Goal: Register for event/course

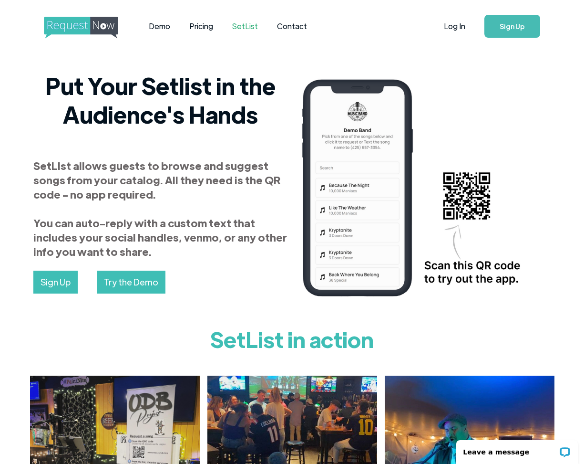
click at [143, 285] on link "Try the Demo" at bounding box center [131, 281] width 69 height 23
click at [149, 23] on link "Demo" at bounding box center [159, 26] width 41 height 30
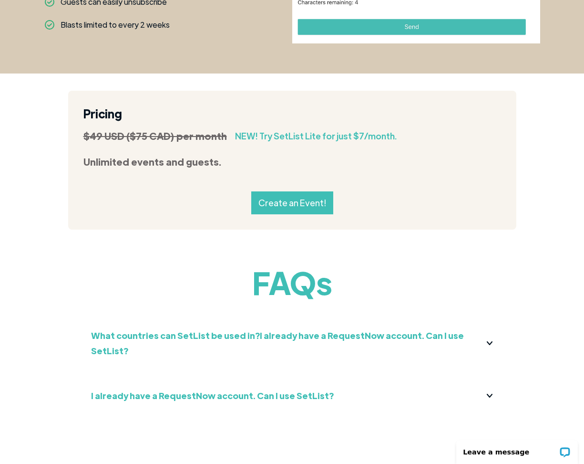
scroll to position [989, 0]
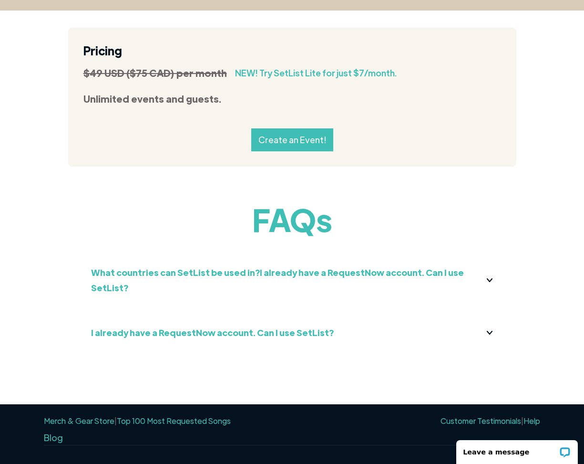
click at [273, 138] on link "Create an Event!" at bounding box center [292, 139] width 82 height 23
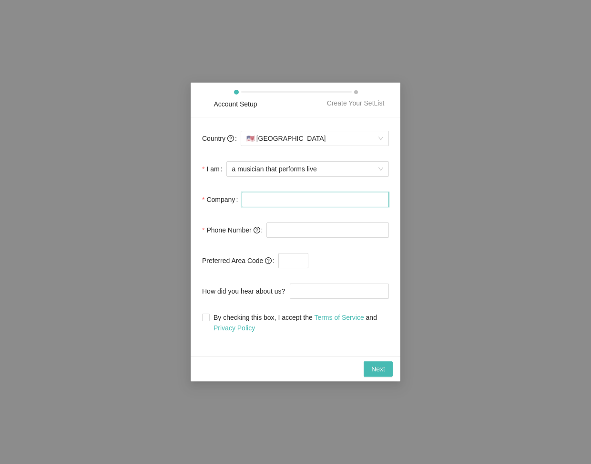
click at [312, 204] on input "Company" at bounding box center [315, 199] width 147 height 15
type input "CoverUP"
click at [319, 233] on input "tel" at bounding box center [328, 229] width 123 height 15
type input "(631) 338-7218"
click at [296, 261] on input "text" at bounding box center [294, 260] width 30 height 15
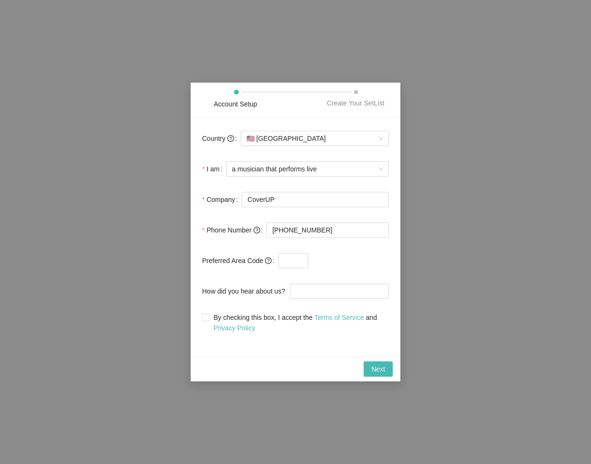
click at [341, 261] on span at bounding box center [349, 260] width 81 height 15
click at [304, 264] on input "text" at bounding box center [294, 260] width 30 height 15
click at [353, 258] on span at bounding box center [349, 260] width 81 height 15
click at [202, 316] on input "By checking this box, I accept the Terms of Service and Privacy Policy" at bounding box center [205, 316] width 7 height 7
checkbox input "true"
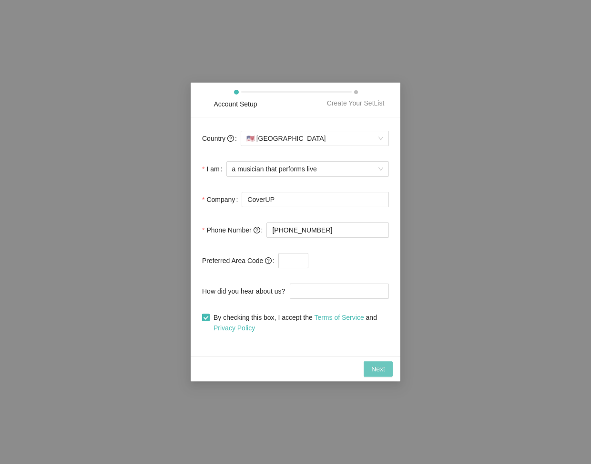
click at [383, 369] on span "Next" at bounding box center [379, 368] width 14 height 10
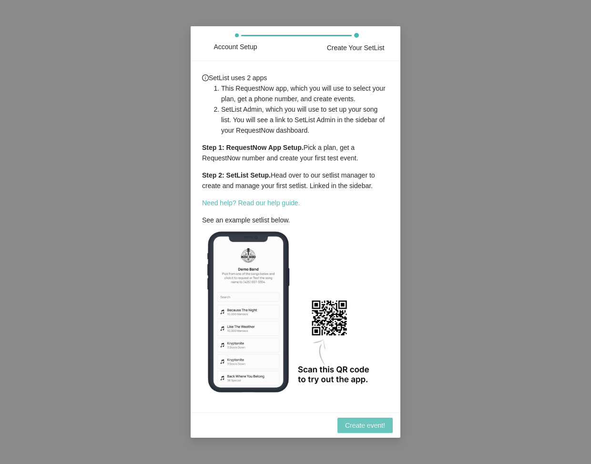
click at [372, 427] on span "Create event!" at bounding box center [365, 425] width 40 height 10
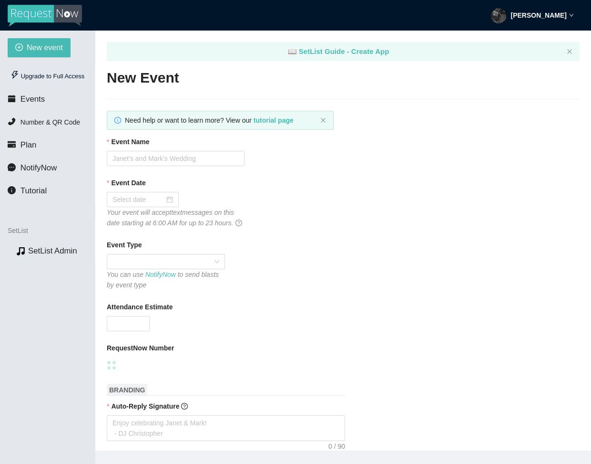
type textarea "https://virtualdj.com/ask/DJ_Spinz"
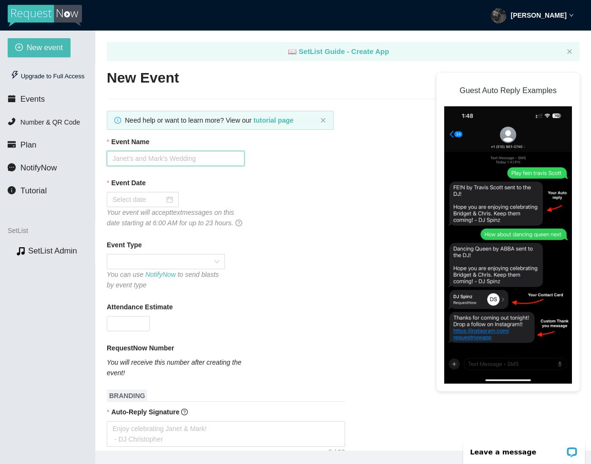
click at [196, 159] on input "Event Name" at bounding box center [176, 158] width 138 height 15
type input "CoverUP @ The Place"
click at [162, 199] on div at bounding box center [143, 199] width 61 height 10
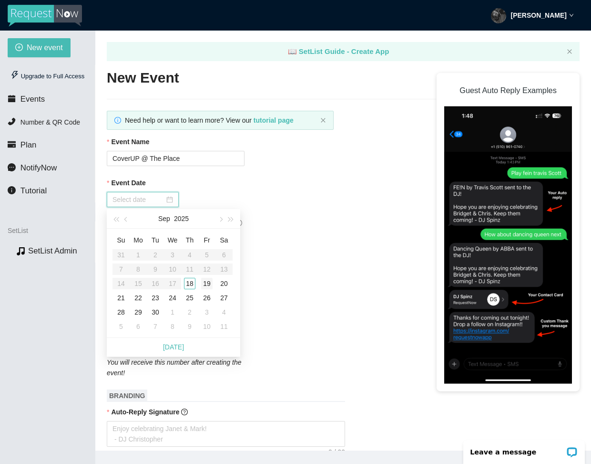
type input "09/19/2025"
click at [207, 281] on div "19" at bounding box center [206, 283] width 11 height 11
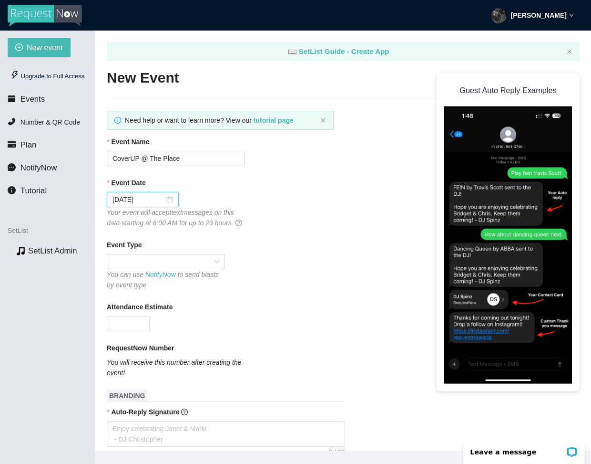
click at [201, 269] on span at bounding box center [166, 261] width 107 height 14
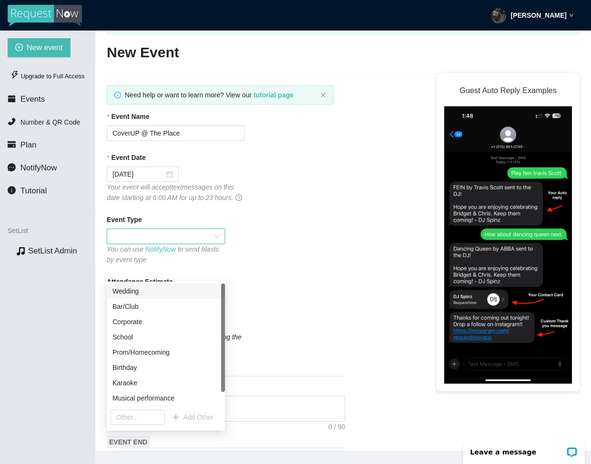
scroll to position [36, 0]
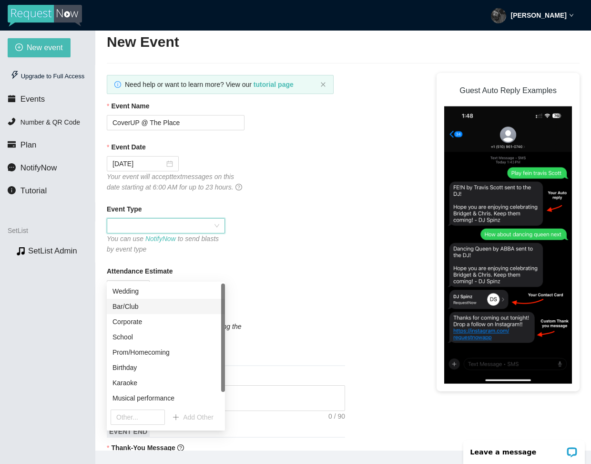
click at [150, 305] on div "Bar/Club" at bounding box center [166, 306] width 107 height 10
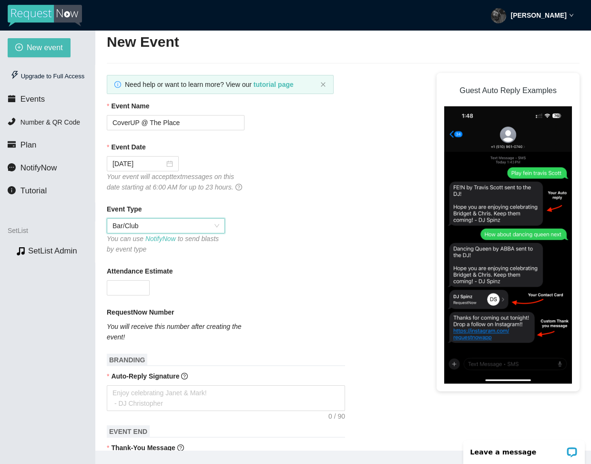
click at [148, 233] on span "Bar/Club" at bounding box center [166, 225] width 107 height 14
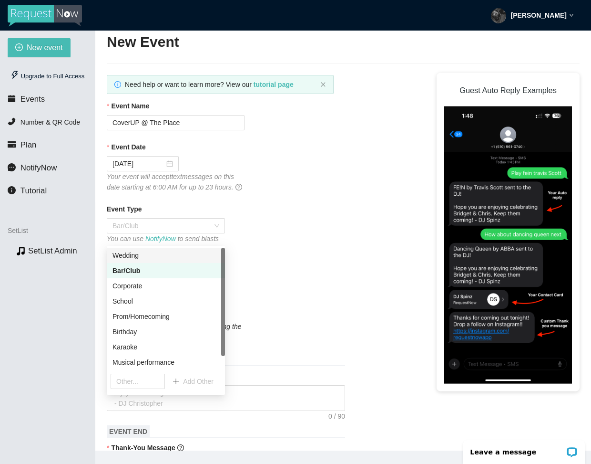
click at [262, 250] on div "Event Type Bar/Club You can use NotifyNow to send blasts by event type" at bounding box center [343, 229] width 473 height 51
click at [151, 272] on div "Bar/Club" at bounding box center [166, 270] width 107 height 10
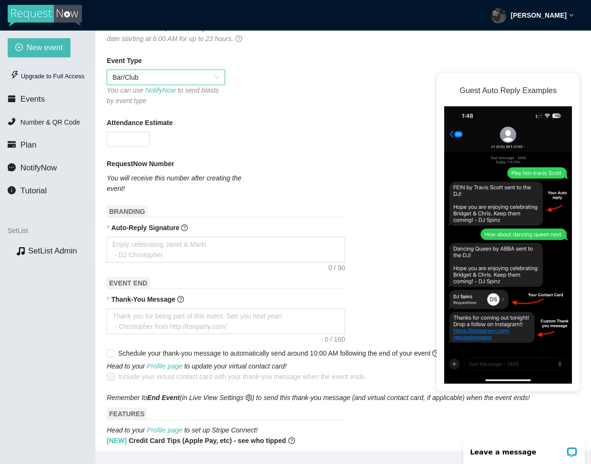
scroll to position [214, 0]
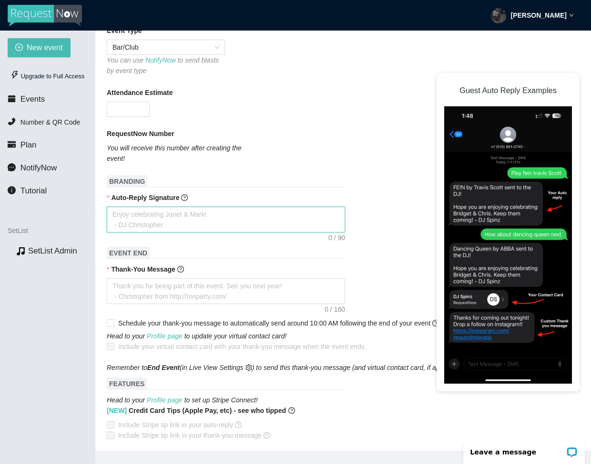
click at [172, 230] on textarea "Auto-Reply Signature" at bounding box center [226, 220] width 238 height 26
type textarea "Y"
type textarea "Yo"
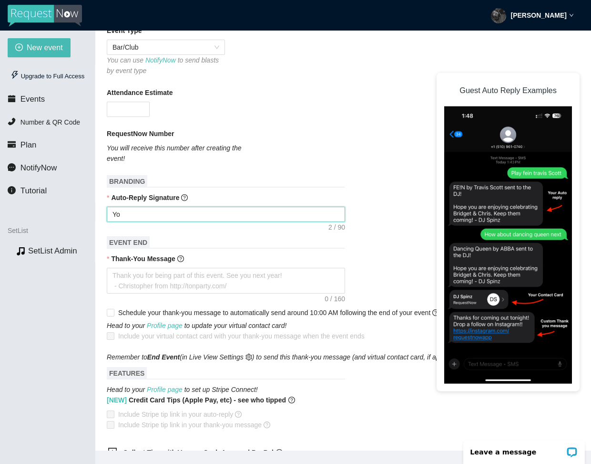
type textarea "You"
type textarea "Your"
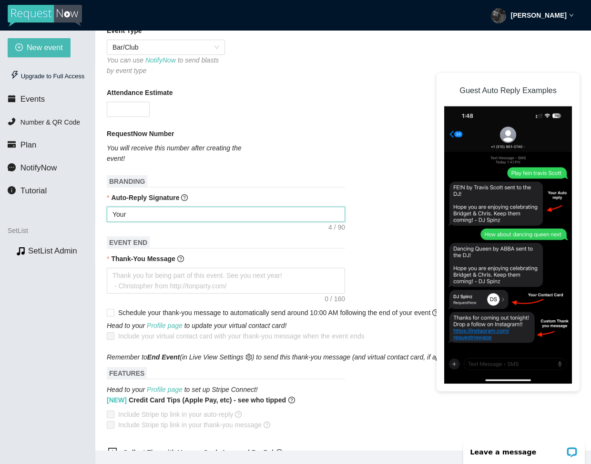
type textarea "Your"
type textarea "Your s"
type textarea "Your so"
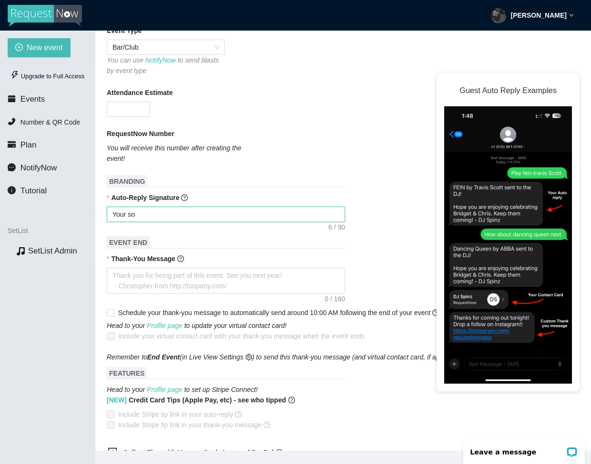
type textarea "Your son"
type textarea "Your song"
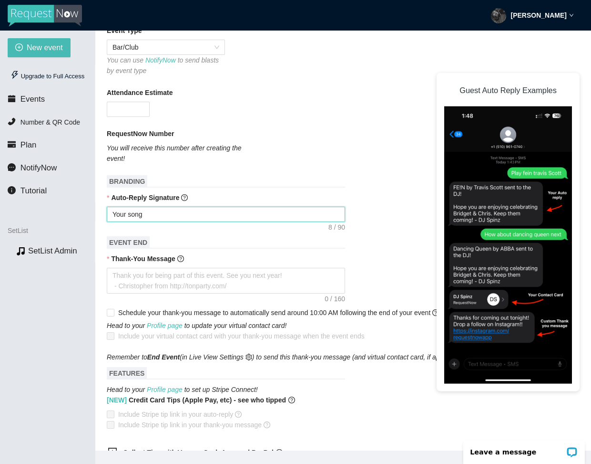
type textarea "Your song"
type textarea "Your song a"
type textarea "Your song as"
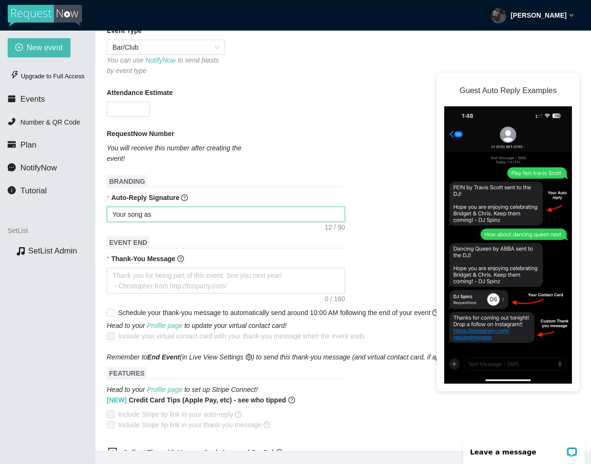
type textarea "Your song as"
type textarea "Your song a"
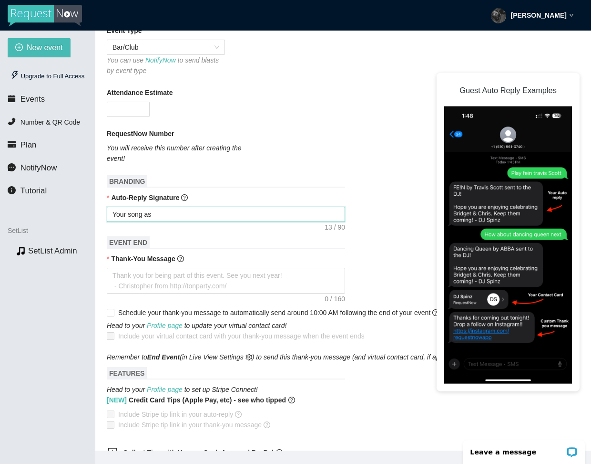
type textarea "Your song a"
type textarea "Your song"
type textarea "Your song h"
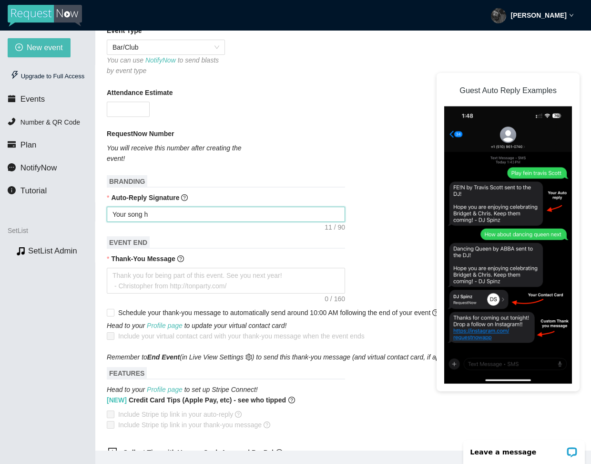
type textarea "Your song ha"
type textarea "Your song has"
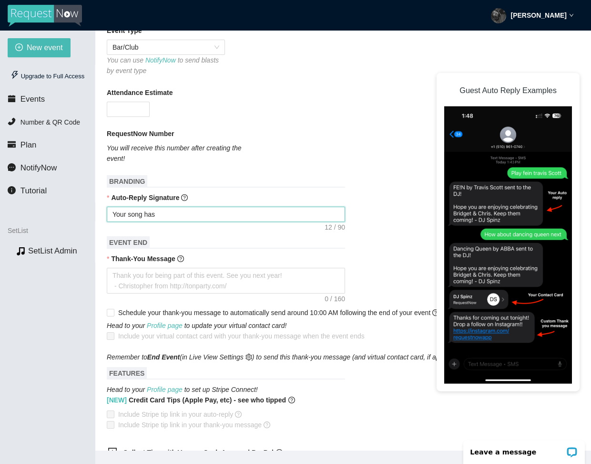
type textarea "Your song has"
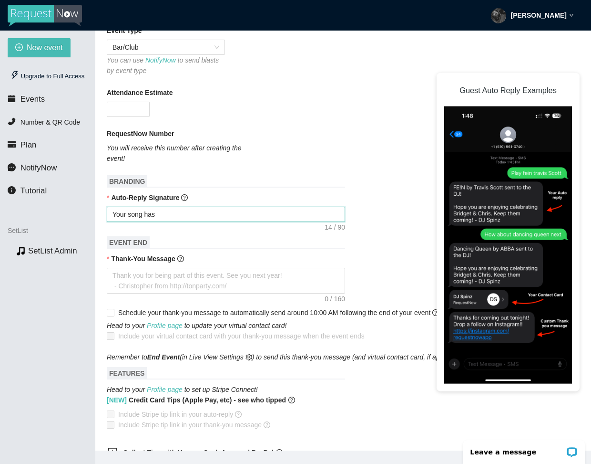
type textarea "Your song has b"
type textarea "Your song has be"
type textarea "Your song has bee"
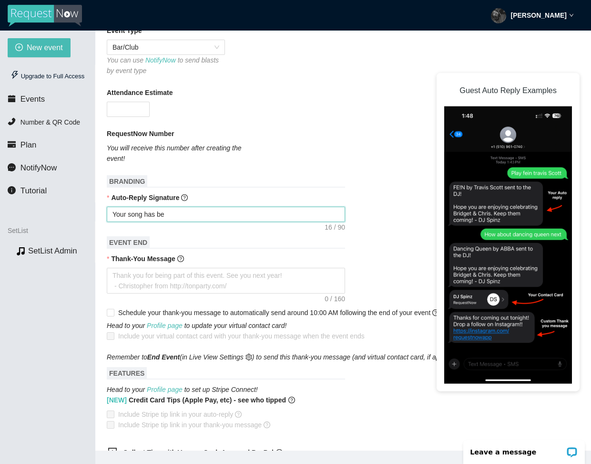
type textarea "Your song has bee"
type textarea "Your song has been"
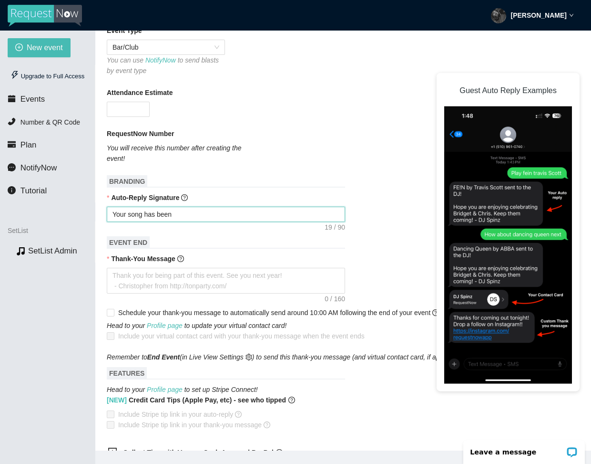
type textarea "Your song has been a"
type textarea "Your song has been ad"
type textarea "Your song has been add"
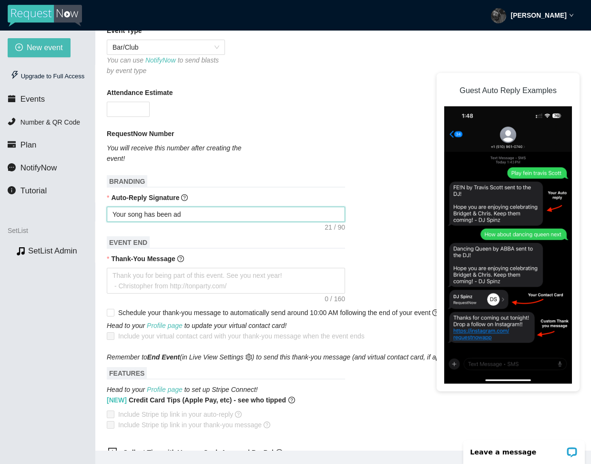
type textarea "Your song has been add"
type textarea "Your song has been addd"
type textarea "Your song has been add"
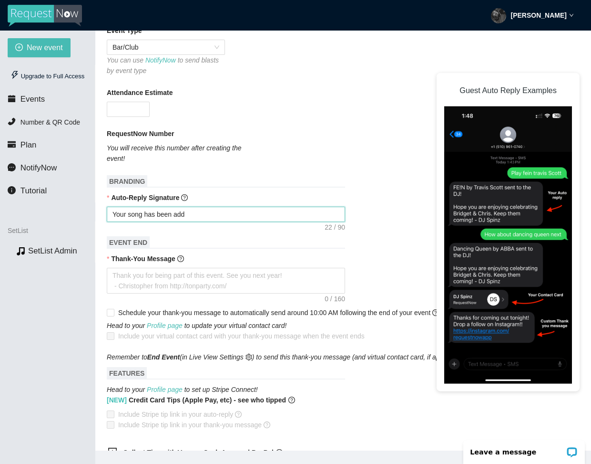
type textarea "Your song has been adde"
type textarea "Your song has been added"
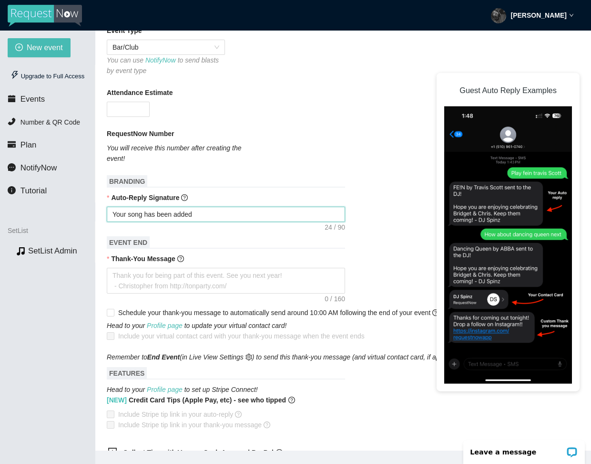
type textarea "Your song has been added"
type textarea "Your song has been added t"
type textarea "Your song has been added to"
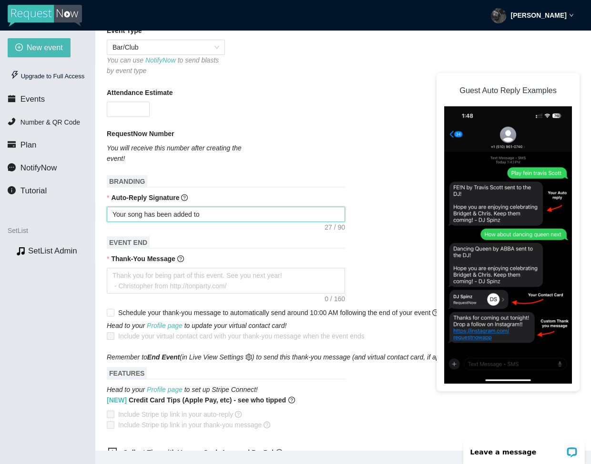
type textarea "Your song has been added to"
type textarea "Your song has been added to o"
type textarea "Your song has been added to ou"
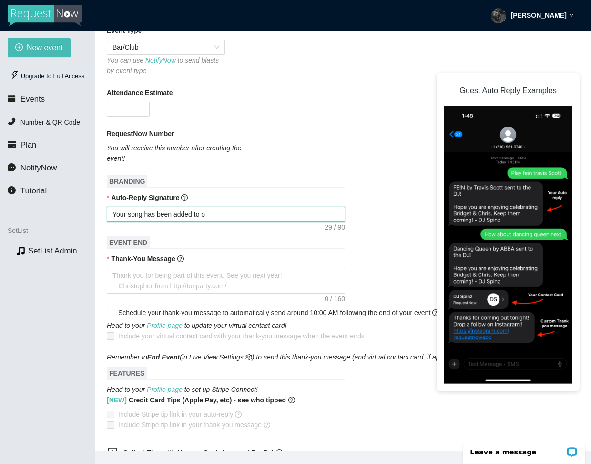
type textarea "Your song has been added to ou"
type textarea "Your song has been added to our"
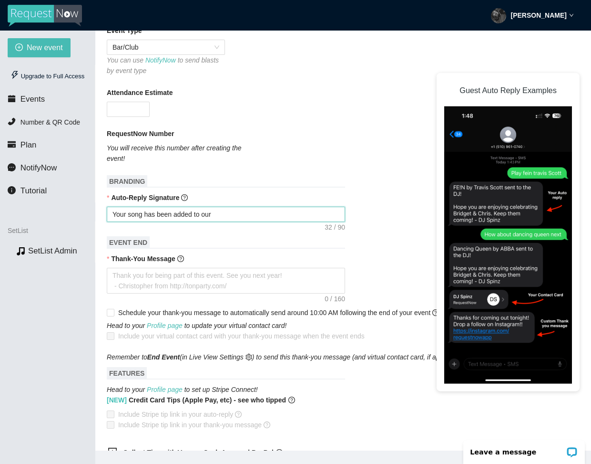
type textarea "Your song has been added to our s"
type textarea "Your song has been added to our se"
type textarea "Your song has been added to our set"
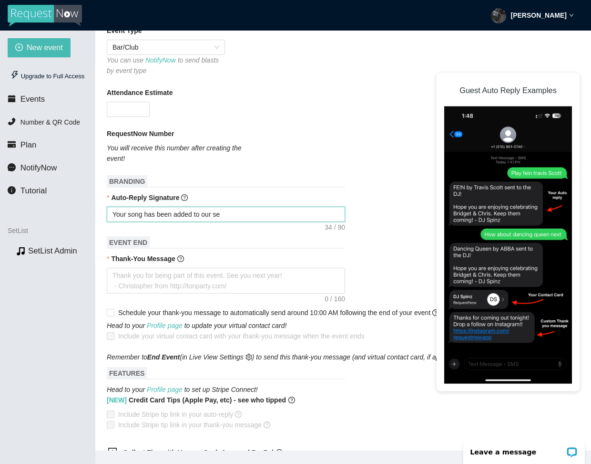
type textarea "Your song has been added to our set"
type textarea "Your song has been added to our setl"
type textarea "Your song has been added to our setli"
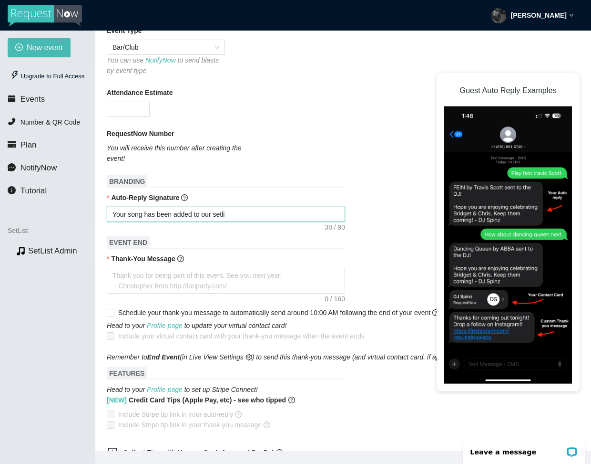
type textarea "Your song has been added to our setlis"
type textarea "Your song has been added to our setlist"
type textarea "Your song has been added to our setlist."
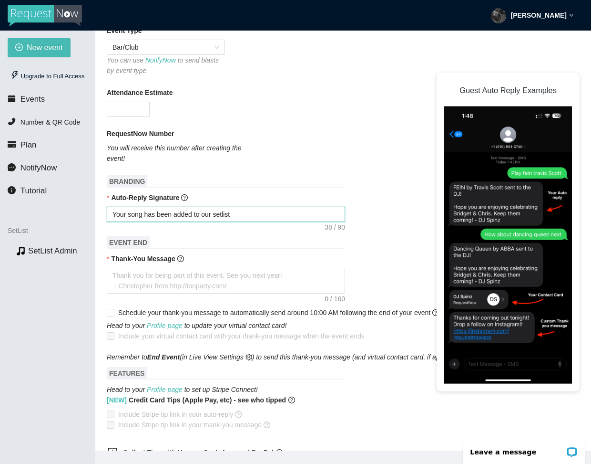
type textarea "Your song has been added to our setlist."
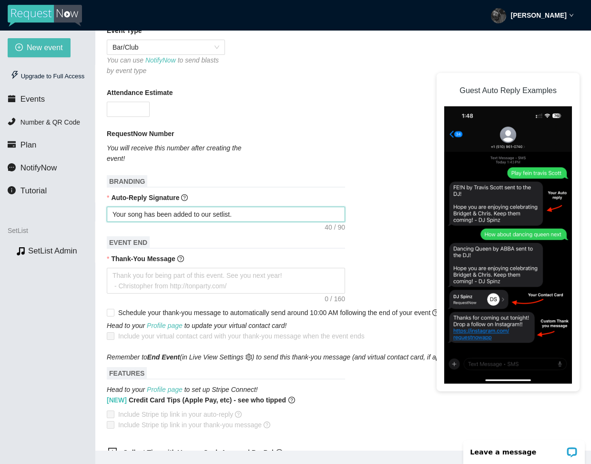
type textarea "Your song has been added to our setlist"
type textarea "Your song has been added to our setlist!"
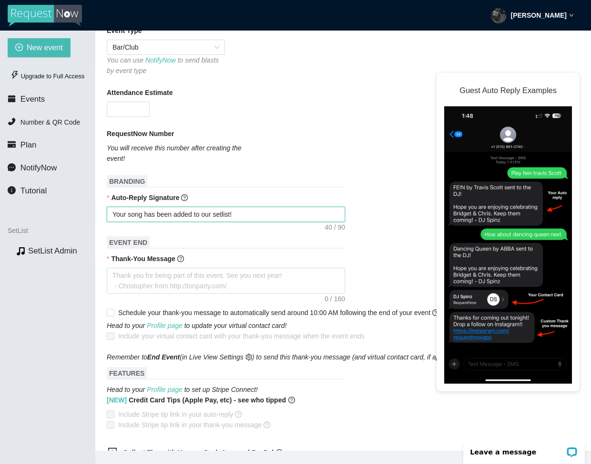
type textarea "Your song has been added to our setlist!"
type textarea "Your song has been added to our setlist! Y"
type textarea "Your song has been added to our setlist! Yo"
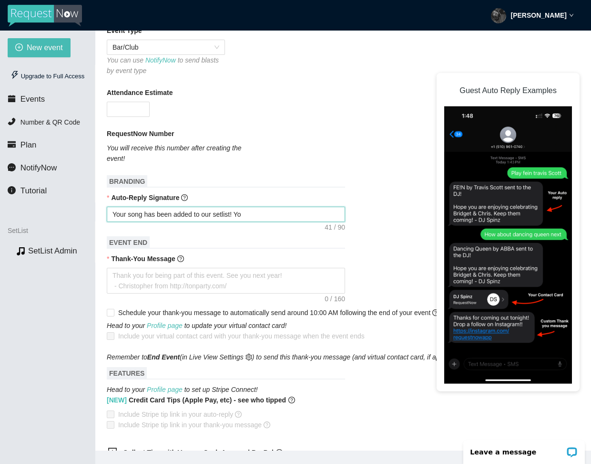
type textarea "Your song has been added to our setlist! You"
type textarea "Your song has been added to our setlist! You'"
type textarea "Your song has been added to our setlist! You'l"
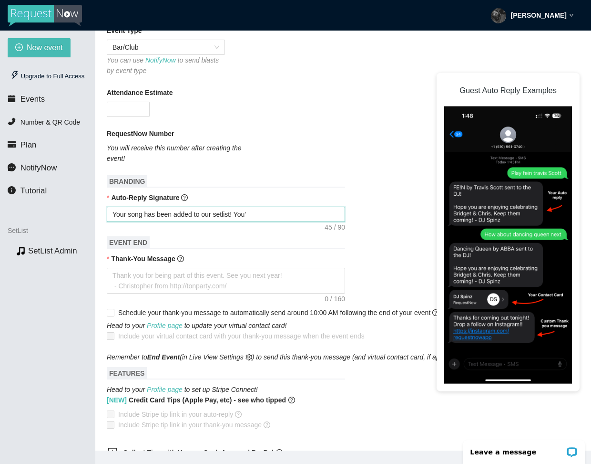
type textarea "Your song has been added to our setlist! You'l"
type textarea "Your song has been added to our setlist! You'll"
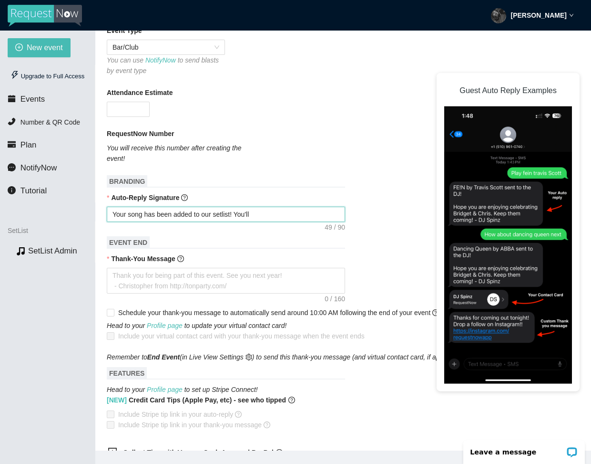
type textarea "Your song has been added to our setlist! You'll h"
type textarea "Your song has been added to our setlist! You'll he"
type textarea "Your song has been added to our setlist! You'll her"
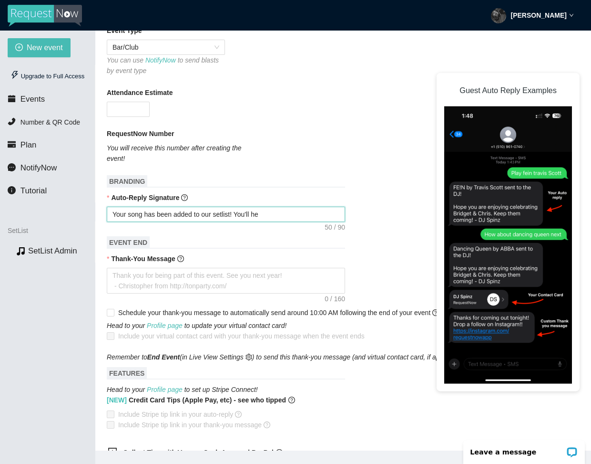
type textarea "Your song has been added to our setlist! You'll her"
type textarea "Your song has been added to our setlist! You'll he"
type textarea "Your song has been added to our setlist! You'll hea"
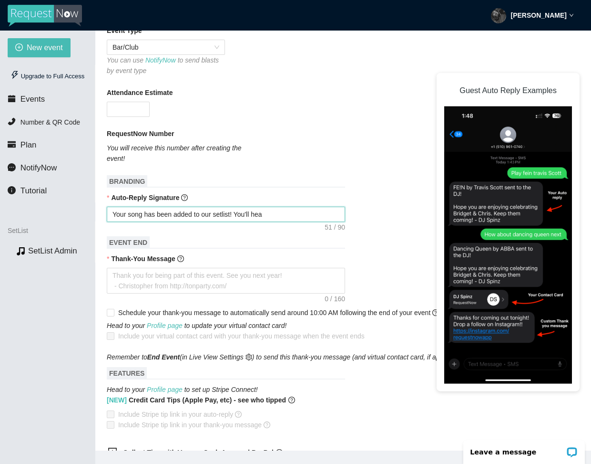
type textarea "Your song has been added to our setlist! You'll hear"
type textarea "Your song has been added to our setlist! You'll hear i"
type textarea "Your song has been added to our setlist! You'll hear it"
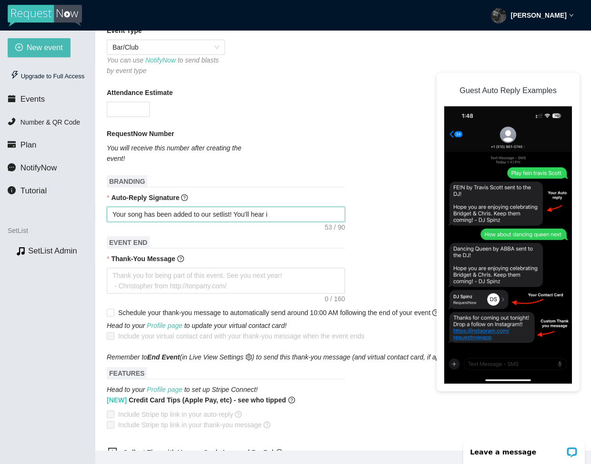
type textarea "Your song has been added to our setlist! You'll hear it"
type textarea "Your song has been added to our setlist! You'll hear it b"
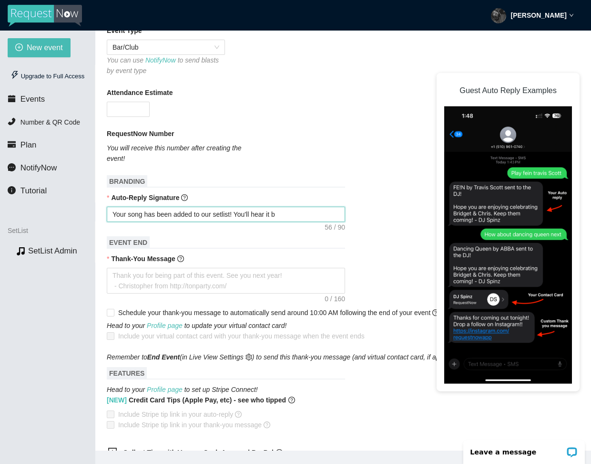
type textarea "Your song has been added to our setlist! You'll hear it be"
type textarea "Your song has been added to our setlist! You'll hear it bef"
type textarea "Your song has been added to our setlist! You'll hear it befo"
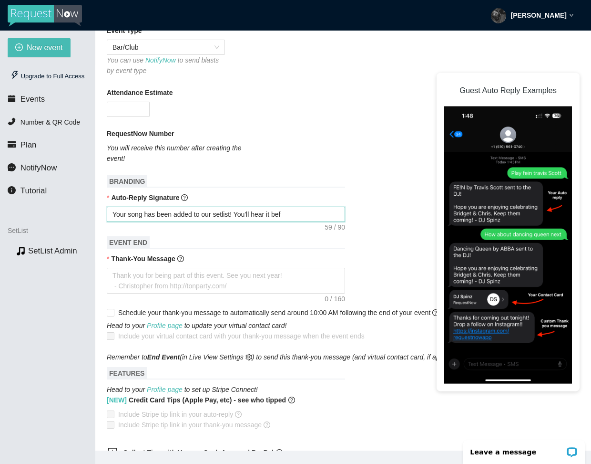
type textarea "Your song has been added to our setlist! You'll hear it befo"
type textarea "Your song has been added to our setlist! You'll hear it befor"
type textarea "Your song has been added to our setlist! You'll hear it before"
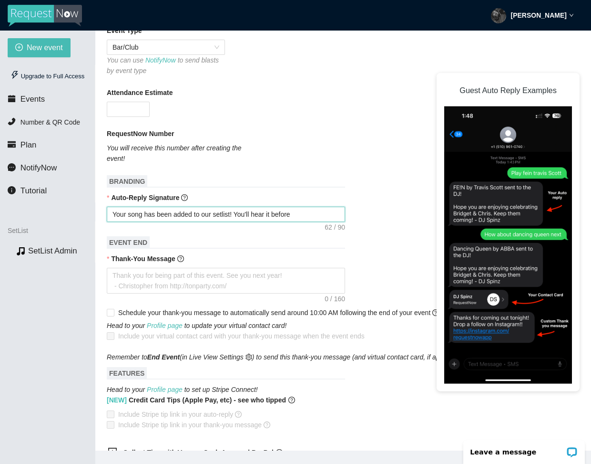
type textarea "Your song has been added to our setlist! You'll hear it before"
type textarea "Your song has been added to our setlist! You'll hear it before w"
type textarea "Your song has been added to our setlist! You'll hear it before we"
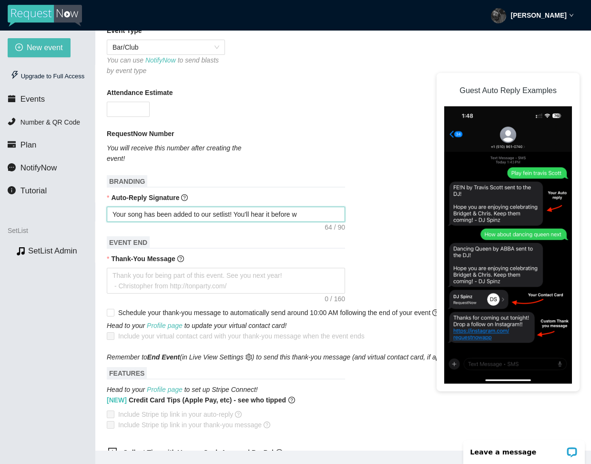
type textarea "Your song has been added to our setlist! You'll hear it before we"
type textarea "Your song has been added to our setlist! You'll hear it before we e"
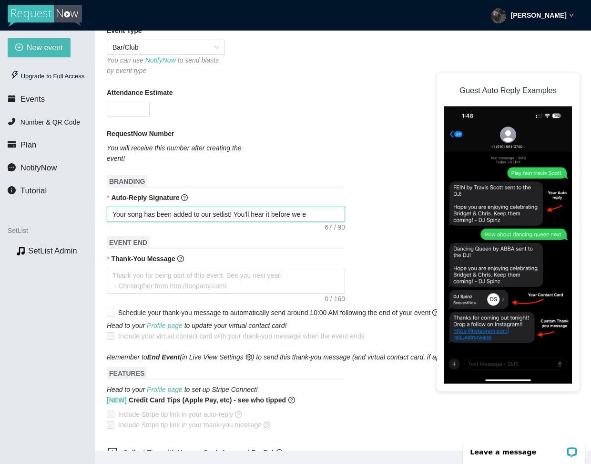
type textarea "Your song has been added to our setlist! You'll hear it before we en"
type textarea "Your song has been added to our setlist! You'll hear it before we end"
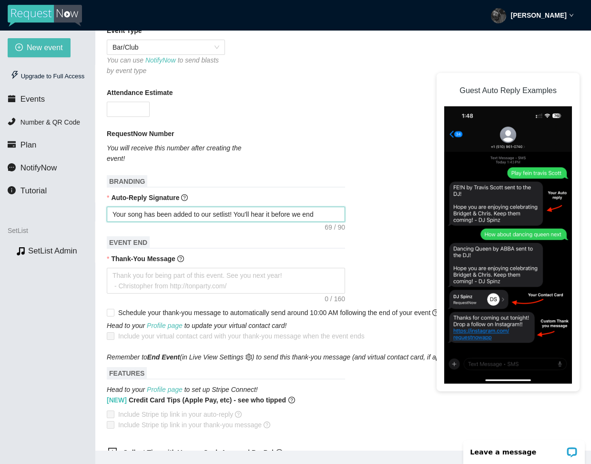
type textarea "Your song has been added to our setlist! You'll hear it before we end"
type textarea "Your song has been added to our setlist! You'll hear it before we end o"
type textarea "Your song has been added to our setlist! You'll hear it before we end ou"
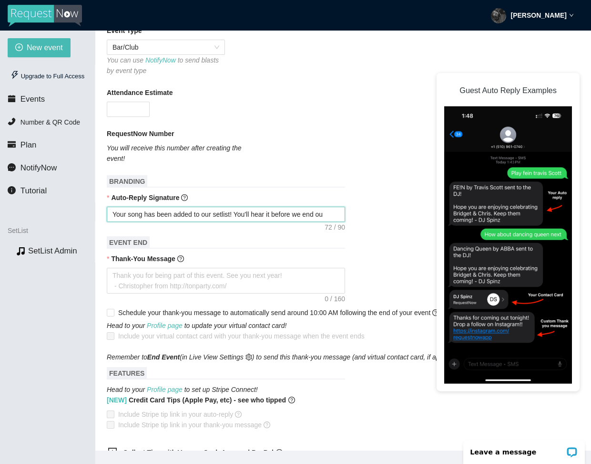
type textarea "Your song has been added to our setlist! You'll hear it before we end our"
type textarea "Your song has been added to our setlist! You'll hear it before we end our s"
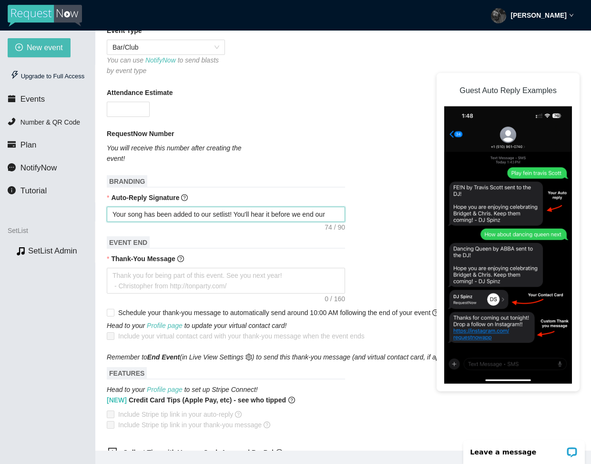
type textarea "Your song has been added to our setlist! You'll hear it before we end our s"
type textarea "Your song has been added to our setlist! You'll hear it before we end our se"
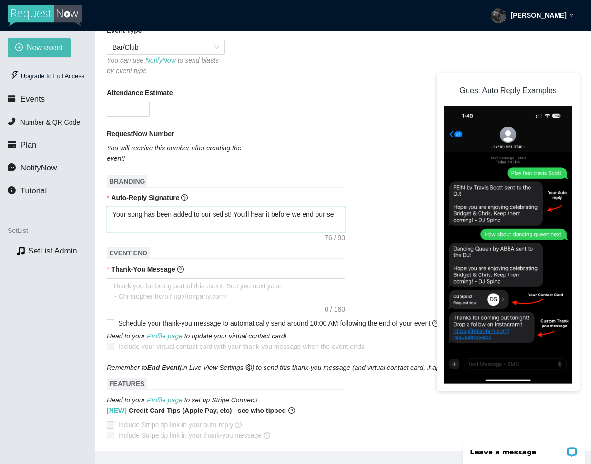
type textarea "Your song has been added to our setlist! You'll hear it before we end our set"
type textarea "Your song has been added to our setlist! You'll hear it before we end our setA"
type textarea "Your song has been added to our setlist! You'll hear it before we end our setA!"
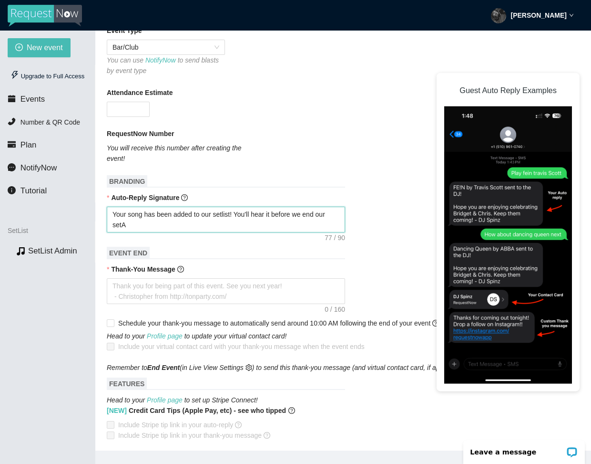
type textarea "Your song has been added to our setlist! You'll hear it before we end our setA!"
type textarea "Your song has been added to our setlist! You'll hear it before we end our setA"
type textarea "Your song has been added to our setlist! You'll hear it before we end our set"
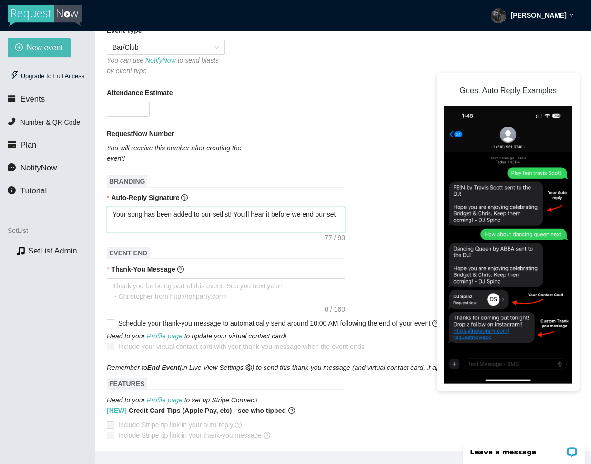
type textarea "Your song has been added to our setlist! You'll hear it before we end our set!"
drag, startPoint x: 172, startPoint y: 238, endPoint x: 113, endPoint y: 225, distance: 60.6
click at [113, 225] on textarea "Your song has been added to our setlist! You'll hear it before we end our set!" at bounding box center [226, 220] width 238 height 26
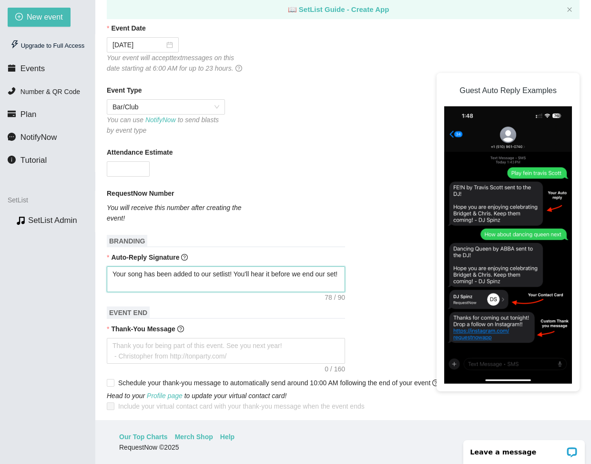
scroll to position [42, 0]
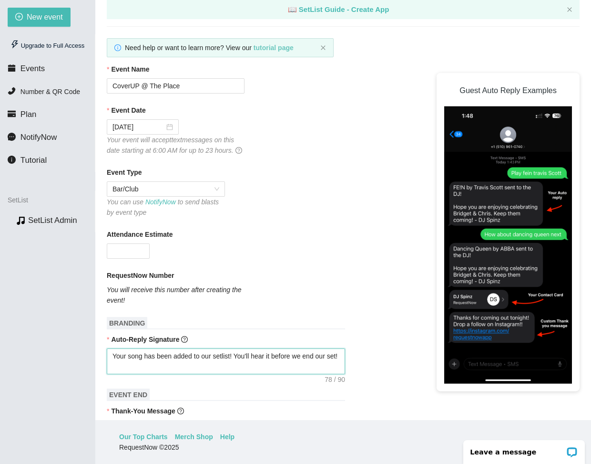
type textarea "Your song has been added to our setlist! You'll hear it before we end our set!"
click at [268, 48] on b "tutorial page" at bounding box center [274, 48] width 40 height 8
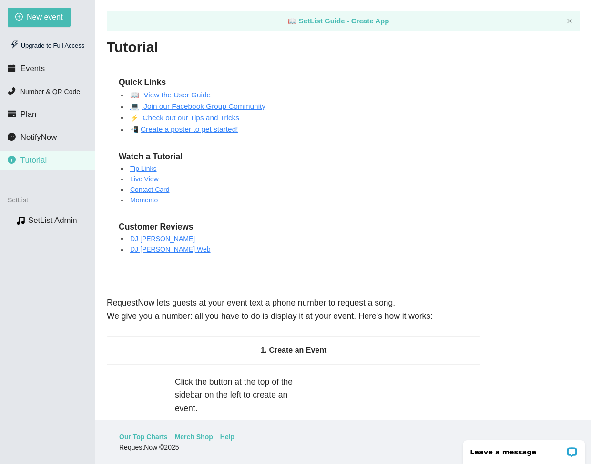
click at [150, 179] on link "Live View" at bounding box center [144, 179] width 29 height 8
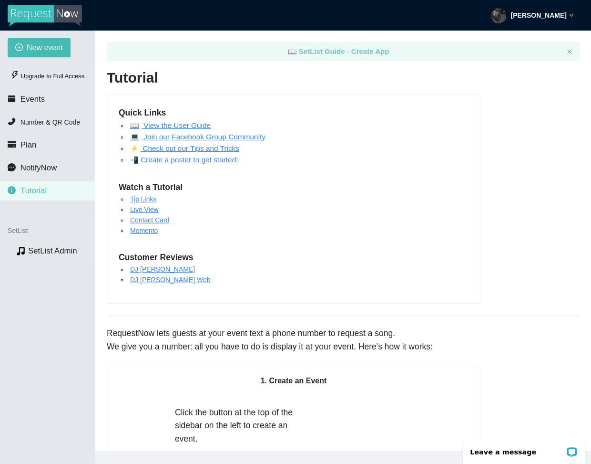
click at [295, 53] on span "📖" at bounding box center [292, 51] width 9 height 8
click at [9, 120] on icon "phone" at bounding box center [12, 121] width 8 height 8
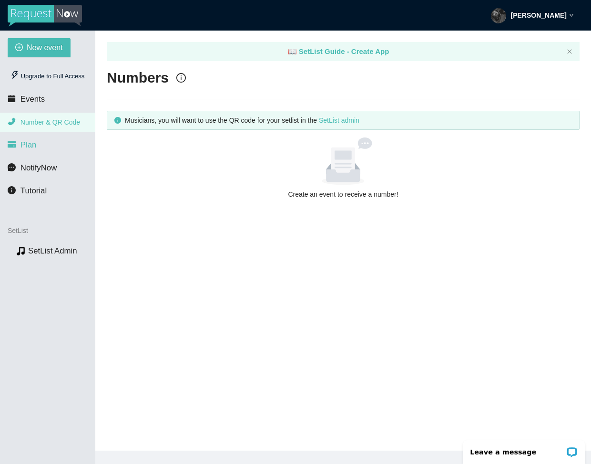
drag, startPoint x: 37, startPoint y: 131, endPoint x: 37, endPoint y: 137, distance: 6.2
click at [37, 131] on li "Number & QR Code" at bounding box center [47, 122] width 95 height 19
click at [36, 146] on li "Plan" at bounding box center [47, 144] width 95 height 19
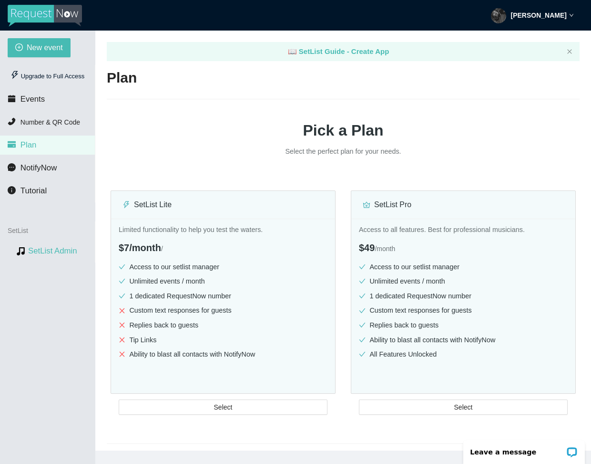
click at [45, 250] on link "SetList Admin" at bounding box center [52, 250] width 49 height 9
click at [209, 104] on div "Plan Pick a Plan Select the perfect plan for your needs. SetList Lite Limited f…" at bounding box center [343, 255] width 473 height 375
click at [40, 105] on li "Events" at bounding box center [47, 99] width 95 height 19
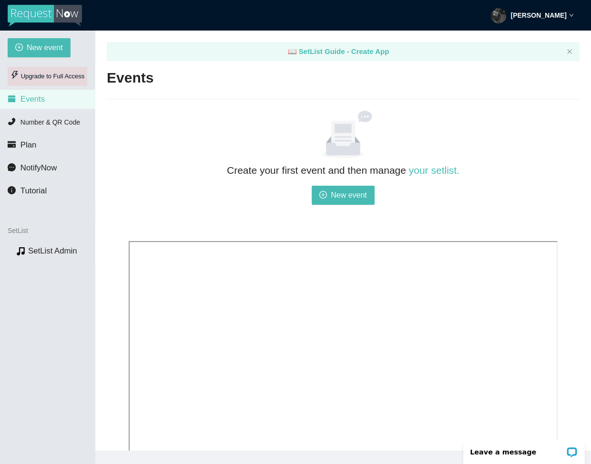
click at [44, 73] on div "Upgrade to Full Access" at bounding box center [48, 76] width 80 height 19
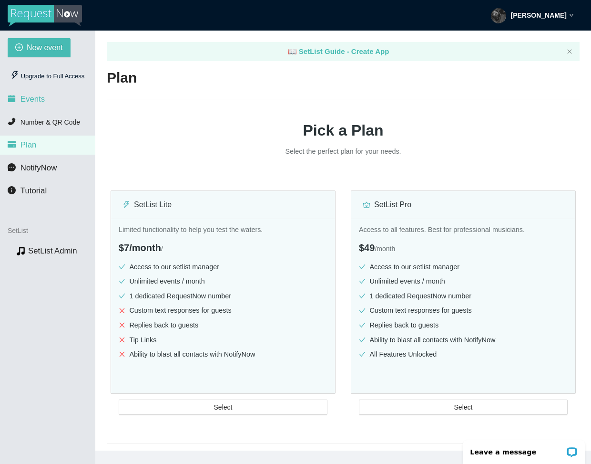
click at [63, 99] on li "Events" at bounding box center [47, 99] width 95 height 19
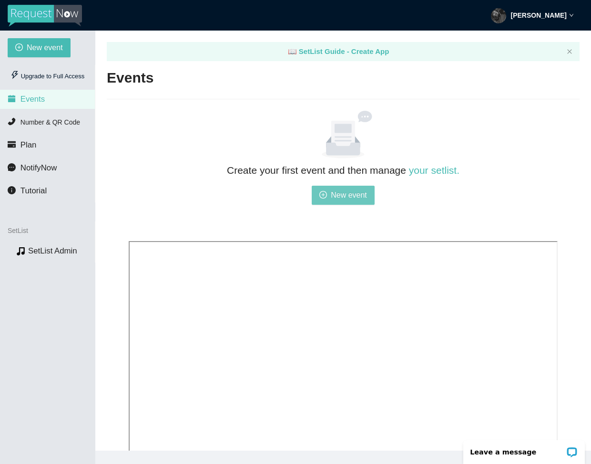
click at [366, 193] on span "New event" at bounding box center [349, 195] width 36 height 12
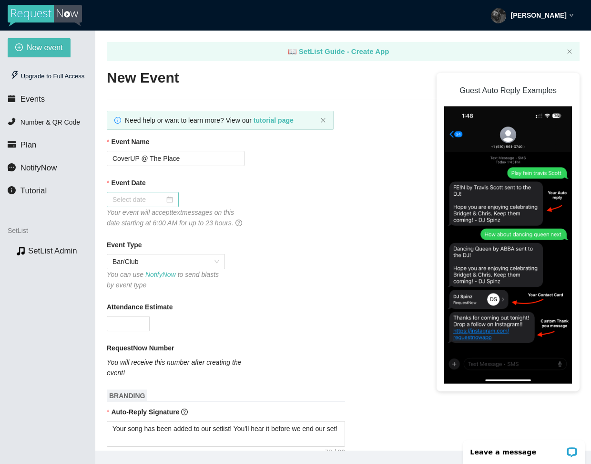
click at [121, 202] on input "Event Date" at bounding box center [139, 199] width 52 height 10
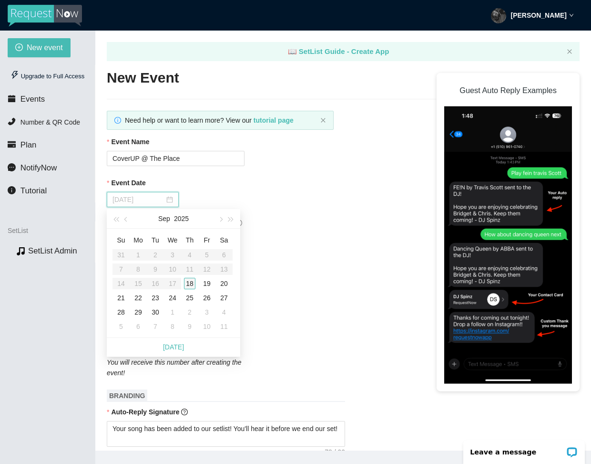
click at [192, 284] on div "18" at bounding box center [189, 283] width 11 height 11
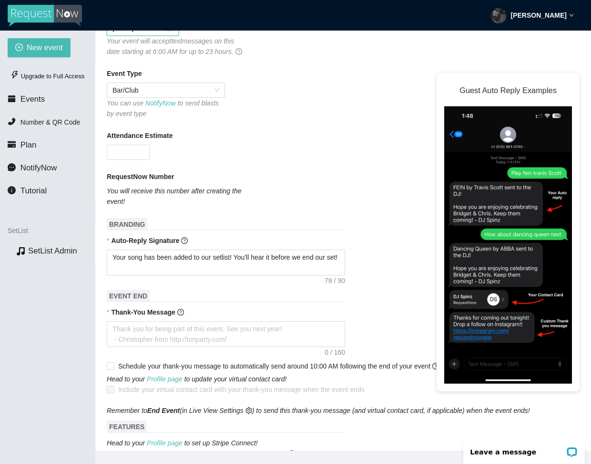
scroll to position [209, 0]
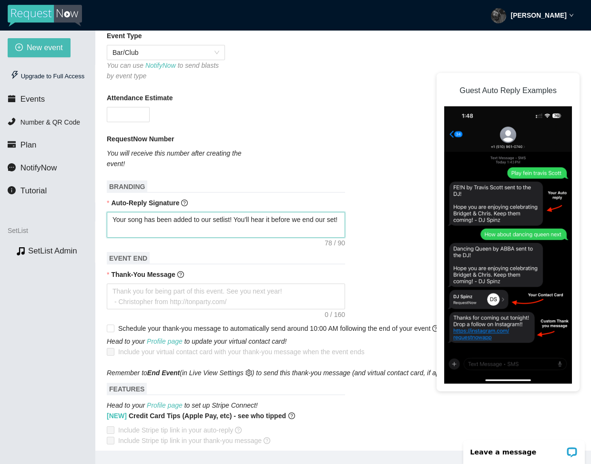
drag, startPoint x: 166, startPoint y: 244, endPoint x: 110, endPoint y: 230, distance: 57.5
click at [110, 230] on textarea "Your song has been added to our setlist! You'll hear it before we end our set!" at bounding box center [226, 225] width 238 height 26
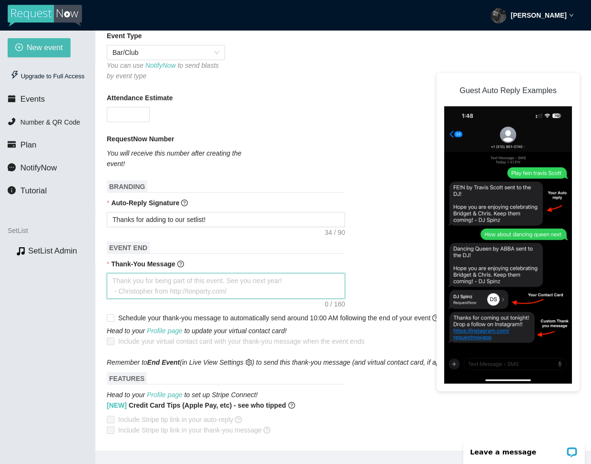
click at [190, 290] on textarea "Thank-You Message" at bounding box center [226, 286] width 238 height 26
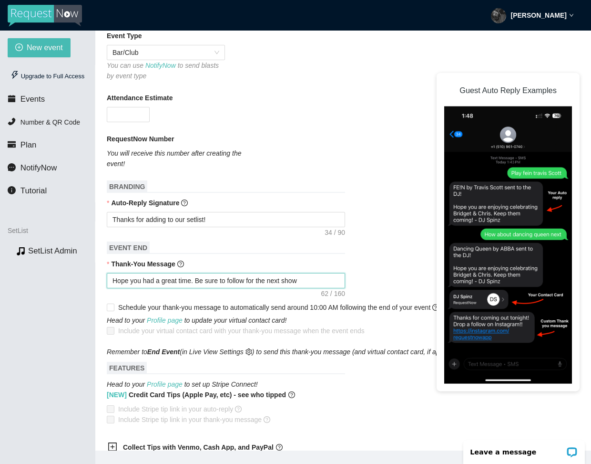
click at [252, 288] on textarea "Hope you had a great time. Be sure to follow for the next show" at bounding box center [226, 280] width 238 height 15
click at [249, 288] on textarea "Hope you had a great time. Be sure to follow for the next show" at bounding box center [226, 280] width 238 height 15
click at [316, 288] on textarea "Hope you had a great time. Be sure to follow us for the next show" at bounding box center [226, 280] width 238 height 15
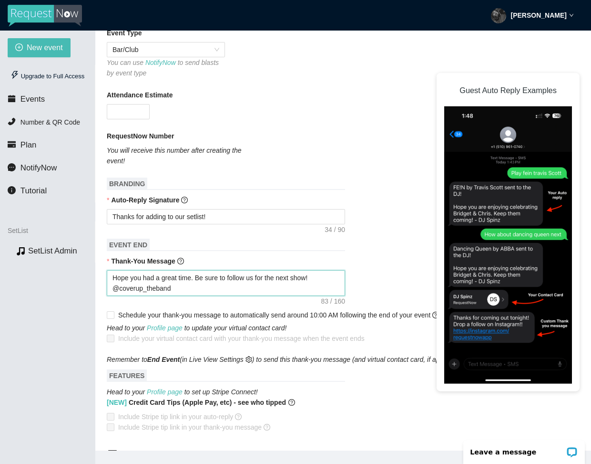
scroll to position [256, 0]
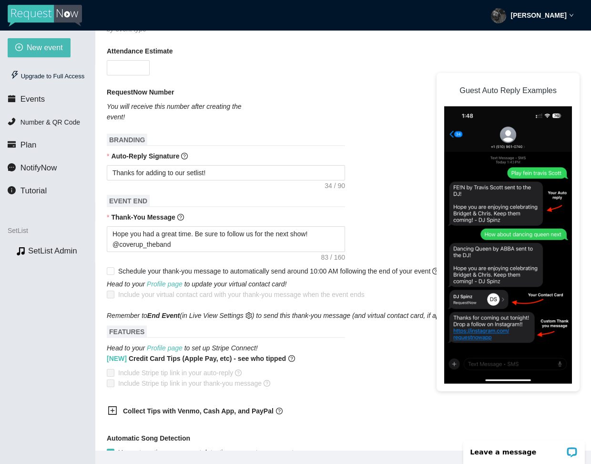
click at [356, 295] on div "Head to your Profile page to update your virtual contact card! Include your vir…" at bounding box center [343, 289] width 473 height 21
click at [112, 244] on textarea "Hope you had a great time. Be sure to follow us for the next show! @coverup_the…" at bounding box center [226, 239] width 238 height 26
drag, startPoint x: 164, startPoint y: 243, endPoint x: 143, endPoint y: 244, distance: 21.0
click at [143, 244] on textarea "That's all we got! Hope you had a great time. Be sure to follow us for the next…" at bounding box center [226, 239] width 238 height 26
click at [234, 252] on textarea "That's all folks! Hope you had a great time. Be sure to follow us for the next …" at bounding box center [226, 239] width 238 height 26
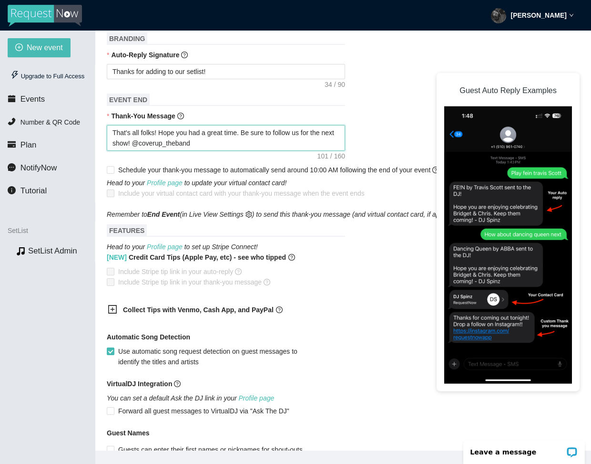
scroll to position [363, 0]
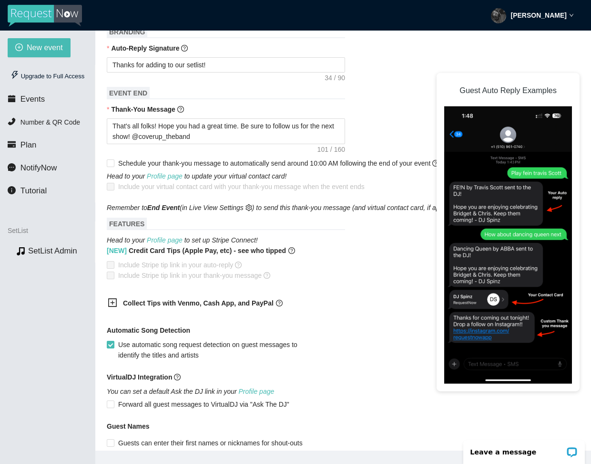
click at [112, 307] on icon "plus-square" at bounding box center [113, 303] width 10 height 10
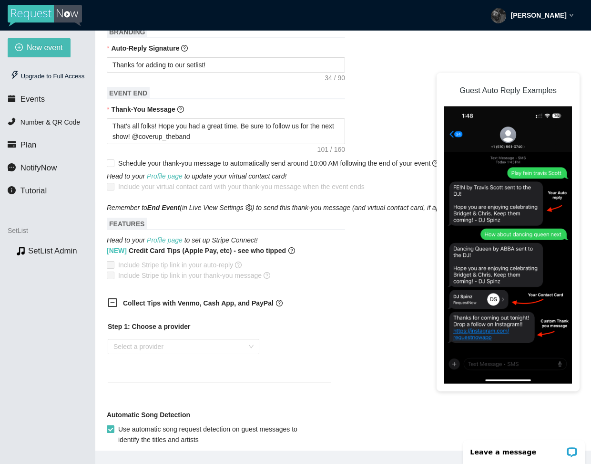
click at [114, 307] on icon "minus-square" at bounding box center [113, 303] width 10 height 10
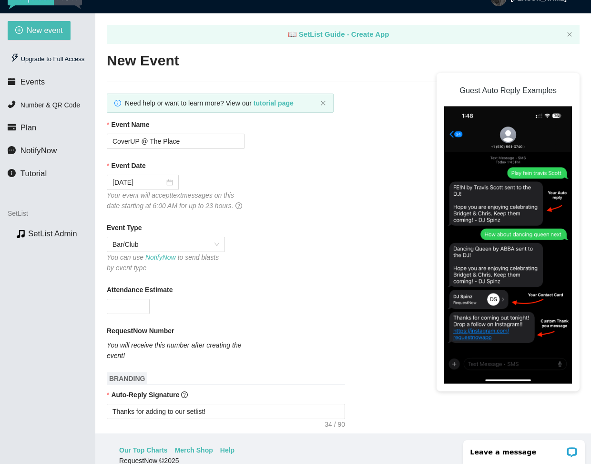
scroll to position [0, 0]
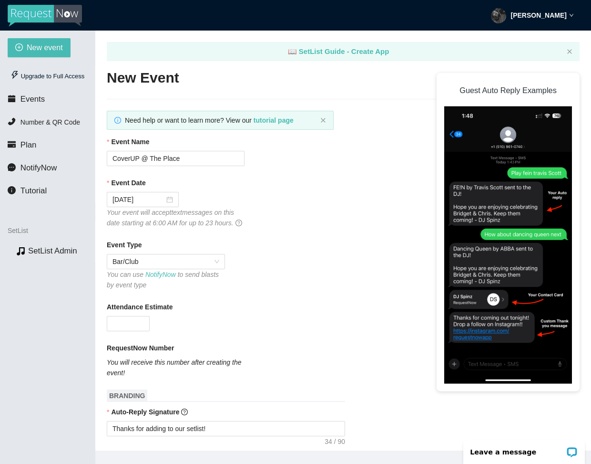
click at [552, 11] on strong "Nick Balzano" at bounding box center [539, 15] width 56 height 8
click at [541, 41] on span "Profile" at bounding box center [535, 41] width 23 height 9
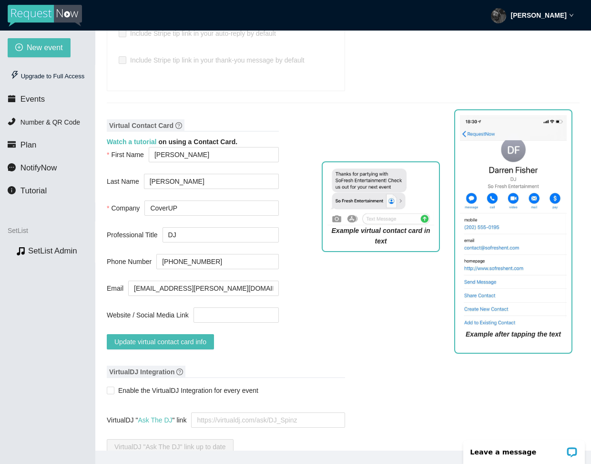
scroll to position [677, 0]
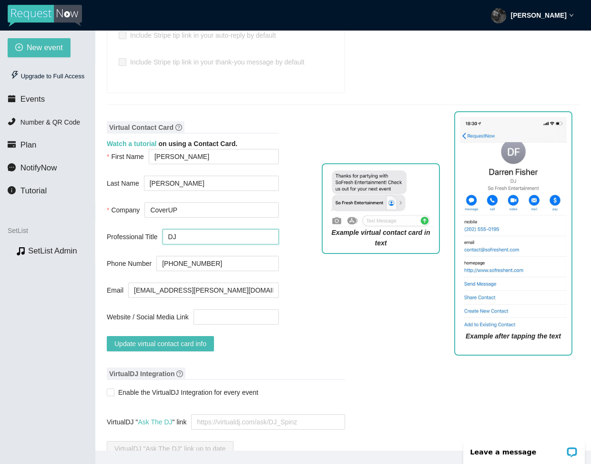
click at [197, 235] on input "DJ" at bounding box center [221, 236] width 116 height 15
click at [216, 311] on input "Website / Social Media Link" at bounding box center [236, 316] width 85 height 15
click at [296, 293] on div "Virtual Contact Card Watch a tutorial on using a Contact Card. First Name Nick …" at bounding box center [343, 239] width 473 height 246
